Goal: Find specific page/section: Find specific page/section

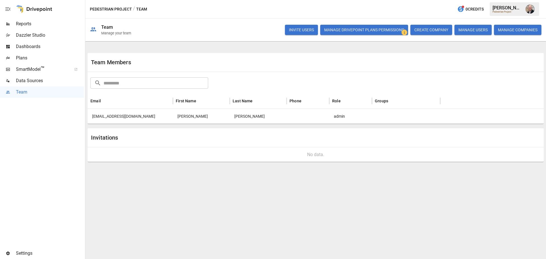
click at [34, 84] on span "Data Sources" at bounding box center [50, 80] width 68 height 7
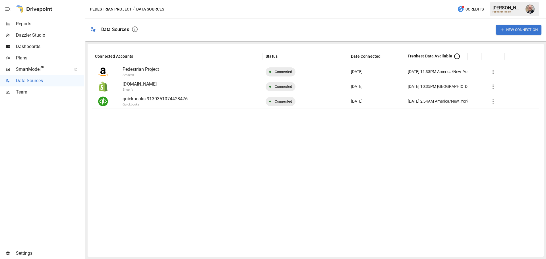
click at [53, 24] on span "Reports" at bounding box center [50, 23] width 68 height 7
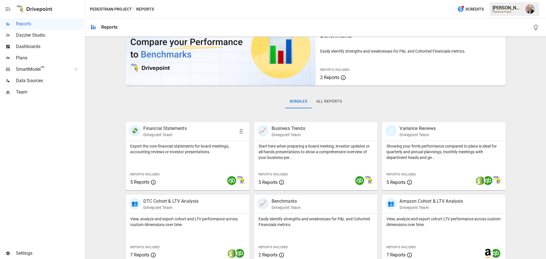
scroll to position [109, 0]
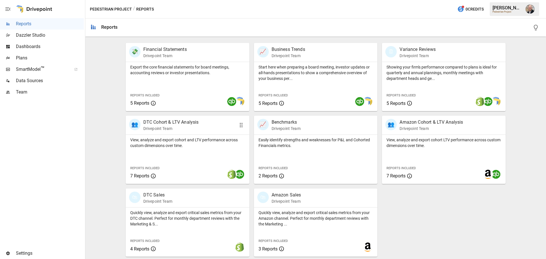
click at [174, 129] on p "Drivepoint Team" at bounding box center [170, 129] width 55 height 6
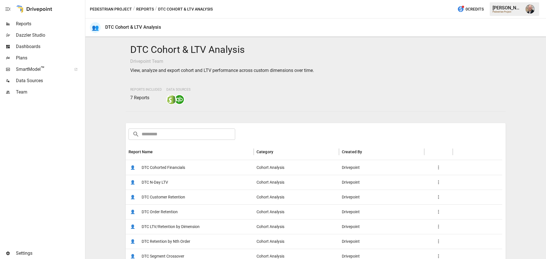
click at [187, 168] on div "👤 DTC Cohorted Financials" at bounding box center [190, 167] width 128 height 15
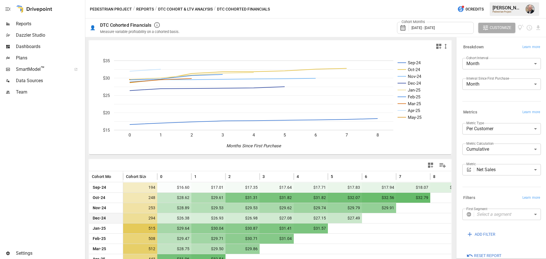
scroll to position [23, 0]
